Goal: Task Accomplishment & Management: Manage account settings

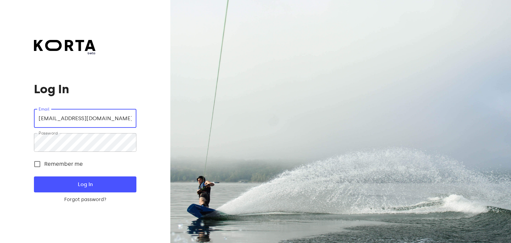
click at [115, 118] on input "[EMAIL_ADDRESS][DOMAIN_NAME]" at bounding box center [85, 118] width 102 height 19
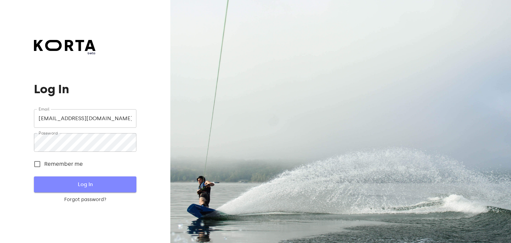
click at [88, 185] on span "Log In" at bounding box center [85, 184] width 81 height 9
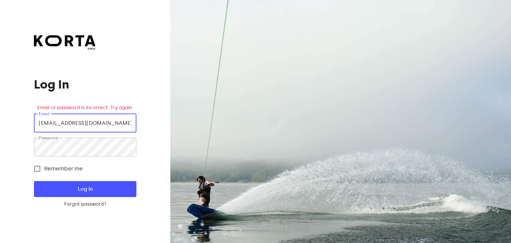
drag, startPoint x: 117, startPoint y: 124, endPoint x: 32, endPoint y: 117, distance: 85.2
click at [32, 117] on div "beta Log In Email or password is incorrect. Try again. Email outlet8casa@outloo…" at bounding box center [85, 121] width 170 height 243
click at [107, 128] on input "[EMAIL_ADDRESS][DOMAIN_NAME]" at bounding box center [85, 123] width 102 height 19
click at [95, 122] on input "[EMAIL_ADDRESS][DOMAIN_NAME]" at bounding box center [85, 123] width 102 height 19
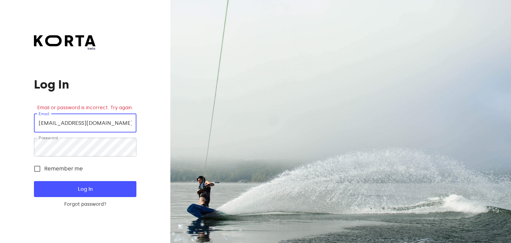
drag, startPoint x: 77, startPoint y: 123, endPoint x: 114, endPoint y: 124, distance: 37.0
click at [114, 124] on input "[EMAIL_ADDRESS][DOMAIN_NAME]" at bounding box center [85, 123] width 102 height 19
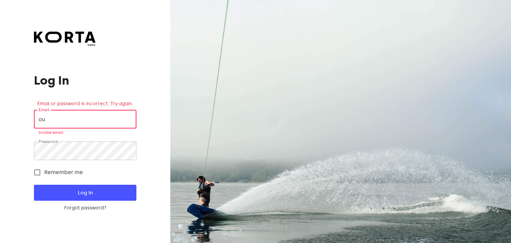
type input "o"
paste input "cdp.vilniausoutlet8@casadellapasta.lt"
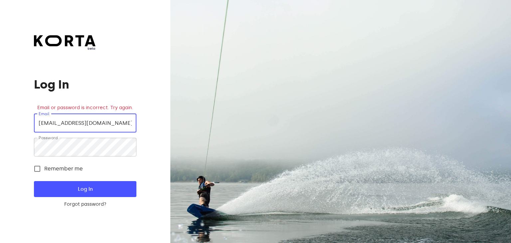
scroll to position [0, 9]
type input "cdp.vilniausoutlet8@casadellapasta.lt"
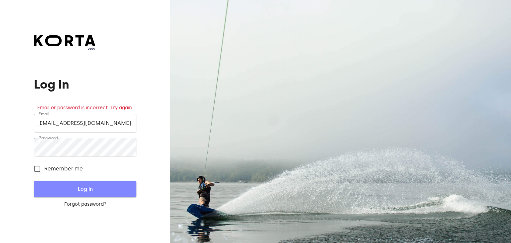
scroll to position [0, 0]
click at [97, 187] on span "Log In" at bounding box center [85, 189] width 81 height 9
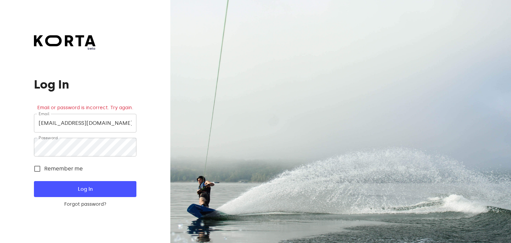
click at [127, 73] on div "beta Log In Email or password is incorrect. Try again. Email cdp.vilniausoutlet…" at bounding box center [85, 121] width 102 height 172
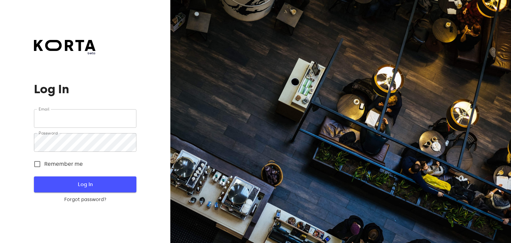
type input "[EMAIL_ADDRESS][DOMAIN_NAME]"
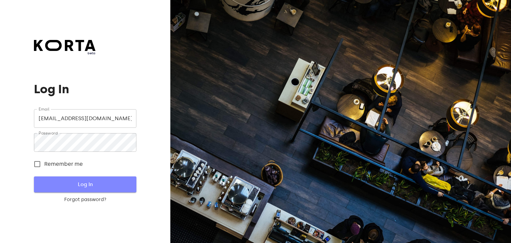
click at [81, 184] on span "Log In" at bounding box center [85, 184] width 81 height 9
